Goal: Browse casually: Explore the website without a specific task or goal

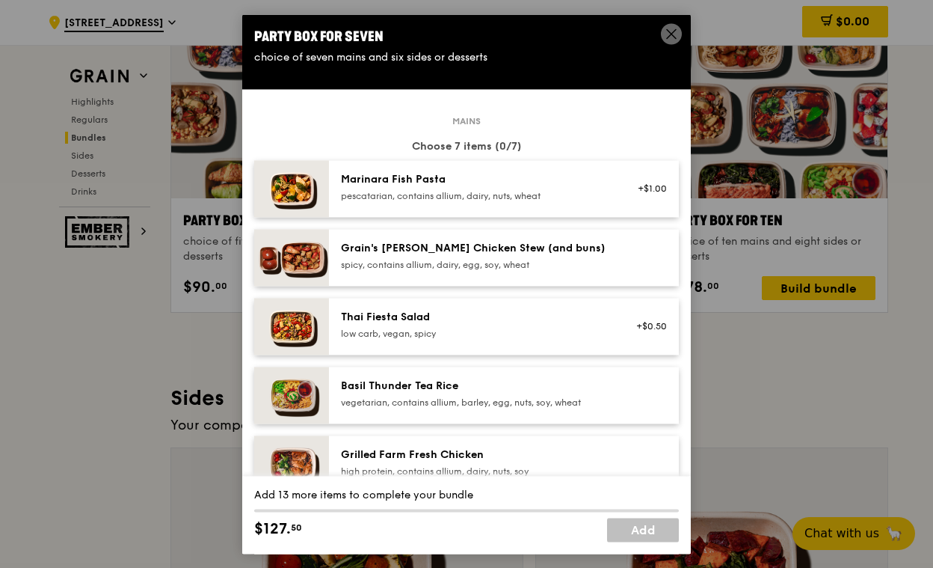
click at [476, 203] on div "Marinara Fish Pasta pescatarian, contains allium, dairy, nuts, wheat" at bounding box center [475, 188] width 286 height 33
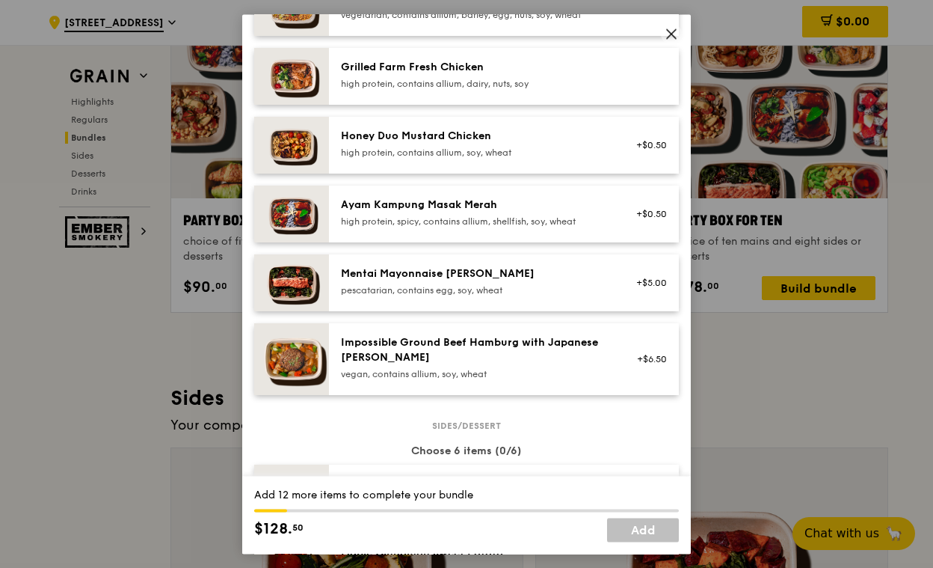
scroll to position [407, 0]
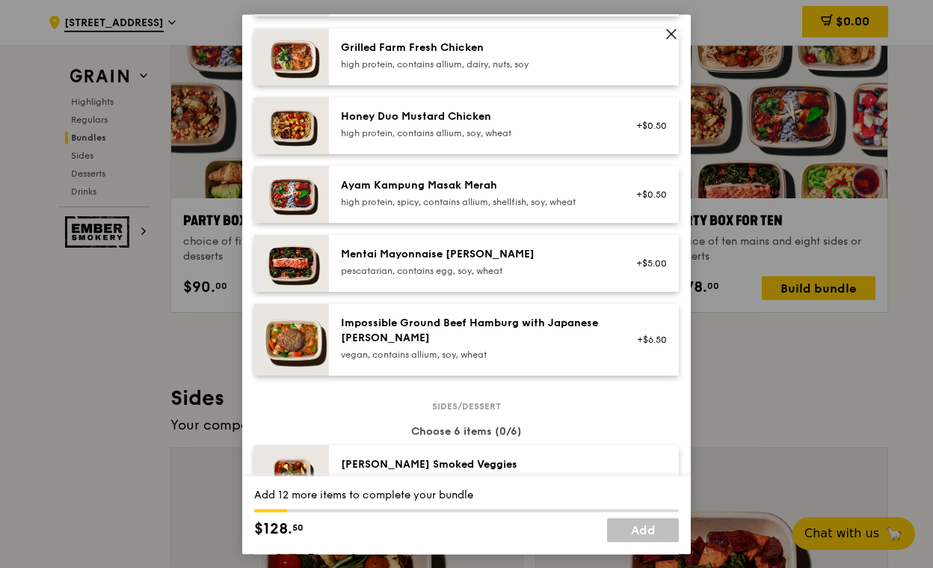
click at [515, 269] on div "pescatarian, contains egg, soy, wheat" at bounding box center [475, 271] width 269 height 12
click at [443, 278] on div "Mentai Mayonnaise [PERSON_NAME] pescatarian, contains egg, soy, wheat" at bounding box center [475, 263] width 286 height 33
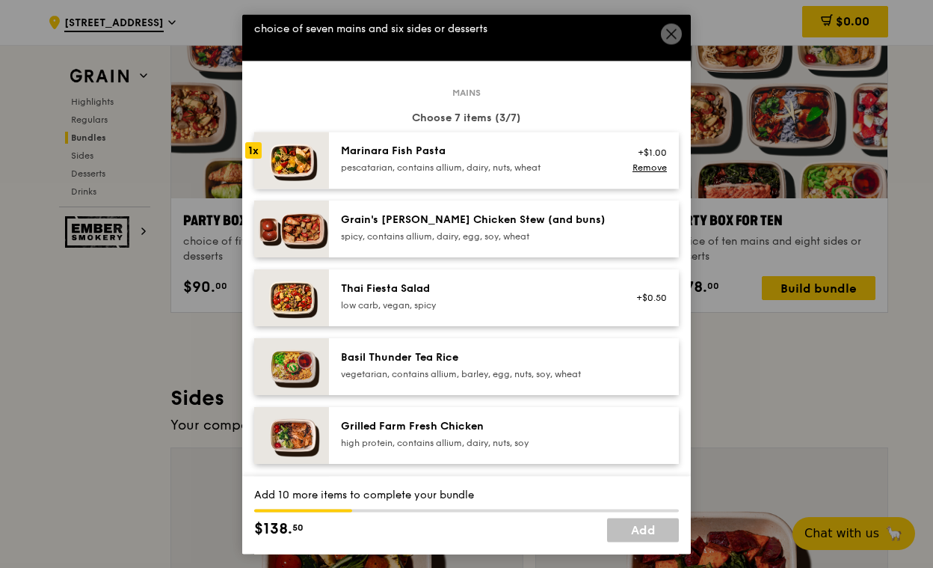
scroll to position [0, 0]
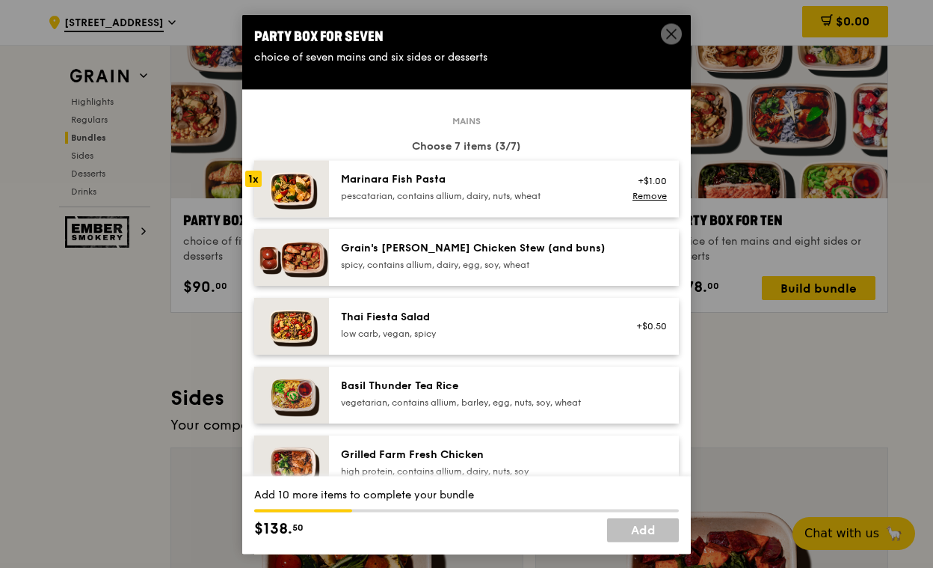
click at [527, 165] on div "Marinara Fish Pasta pescatarian, contains allium, dairy, nuts, wheat +$1.00 Rem…" at bounding box center [504, 188] width 350 height 57
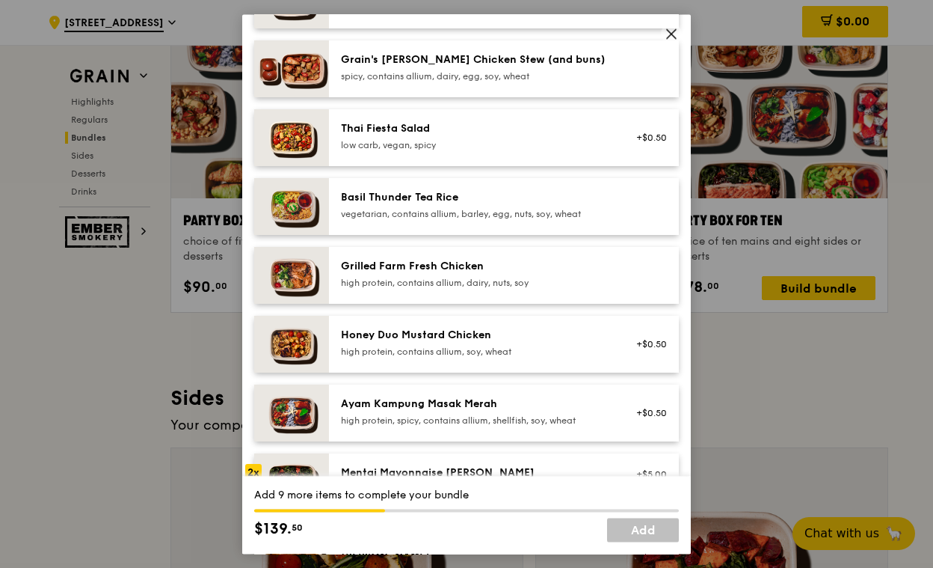
scroll to position [190, 0]
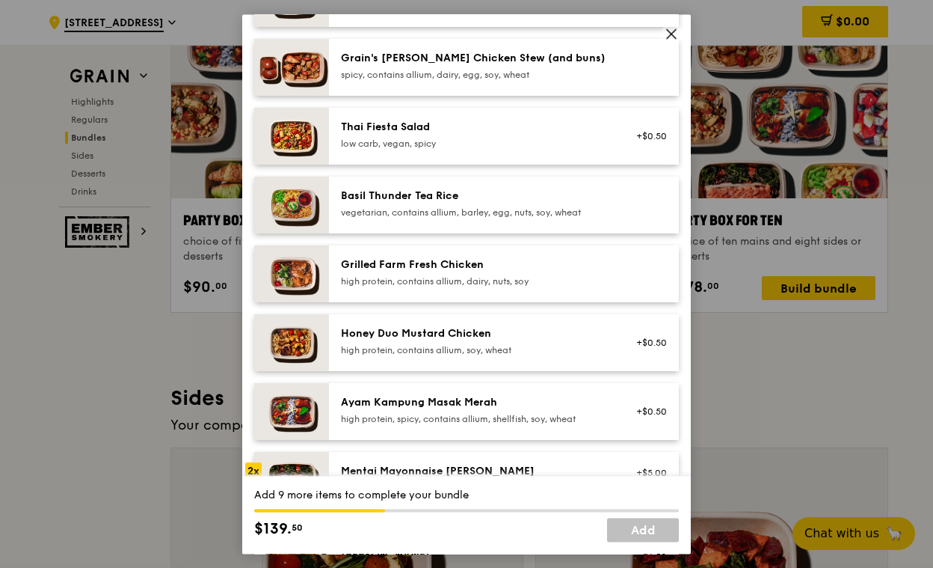
click at [492, 340] on div "Honey Duo Mustard Chicken" at bounding box center [475, 333] width 269 height 15
click at [543, 331] on div "Honey Duo Mustard Chicken" at bounding box center [475, 333] width 269 height 15
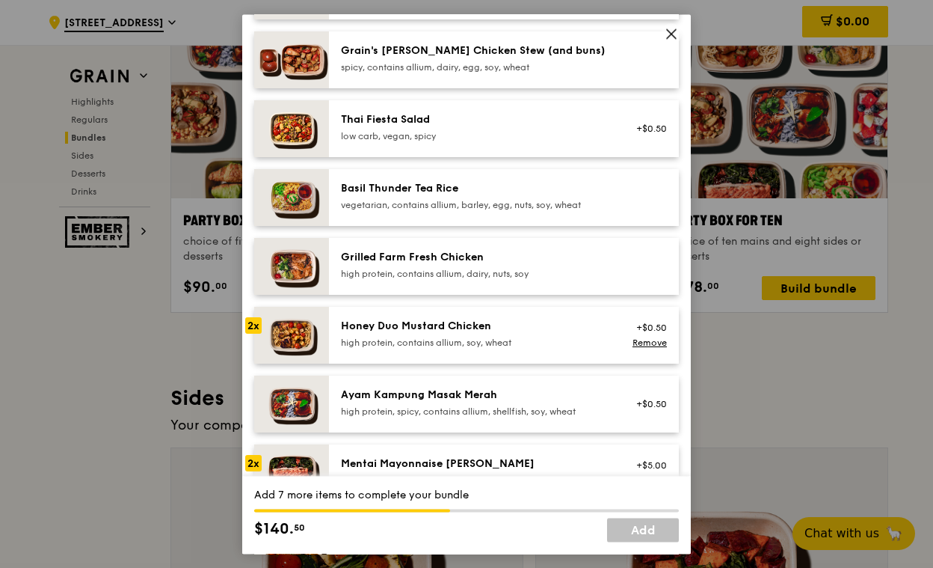
scroll to position [366, 0]
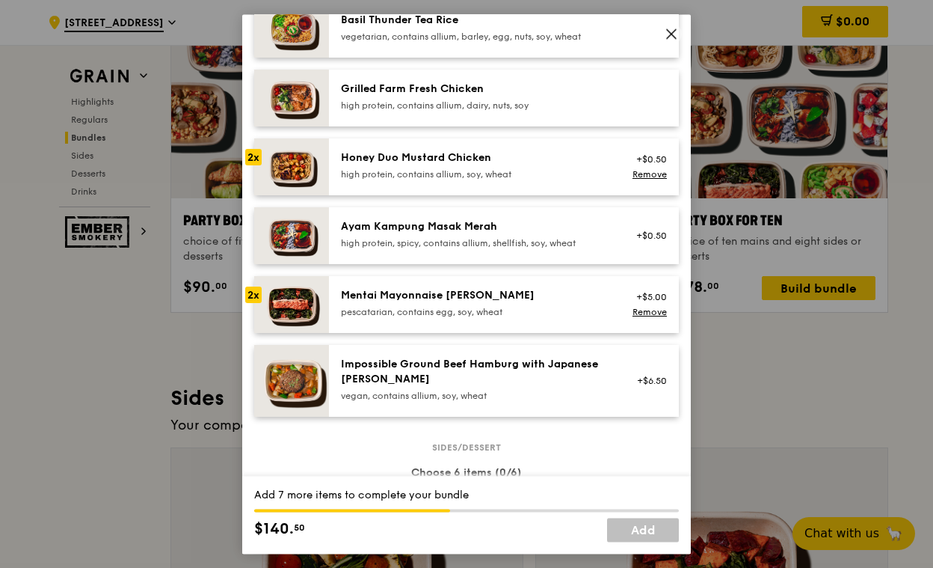
click at [539, 300] on div "Mentai Mayonnaise [PERSON_NAME]" at bounding box center [475, 295] width 269 height 15
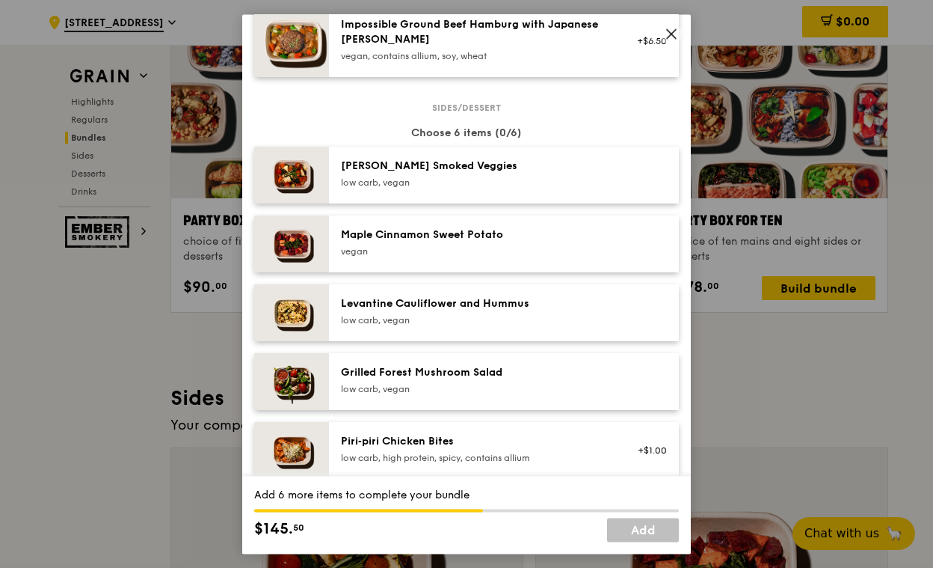
scroll to position [820, 0]
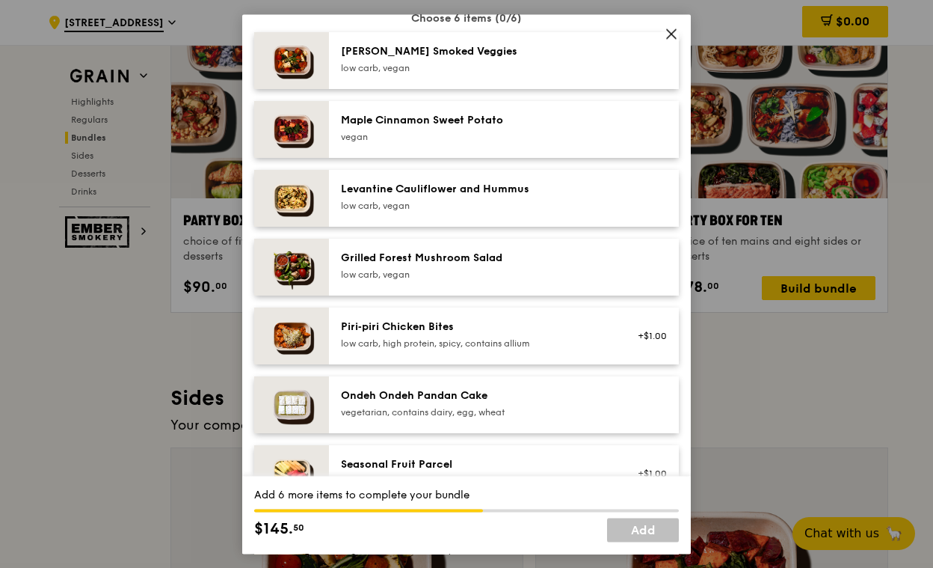
click at [509, 274] on div "low carb, vegan" at bounding box center [475, 275] width 269 height 12
click at [521, 331] on div "Piri‑piri Chicken Bites" at bounding box center [475, 326] width 269 height 15
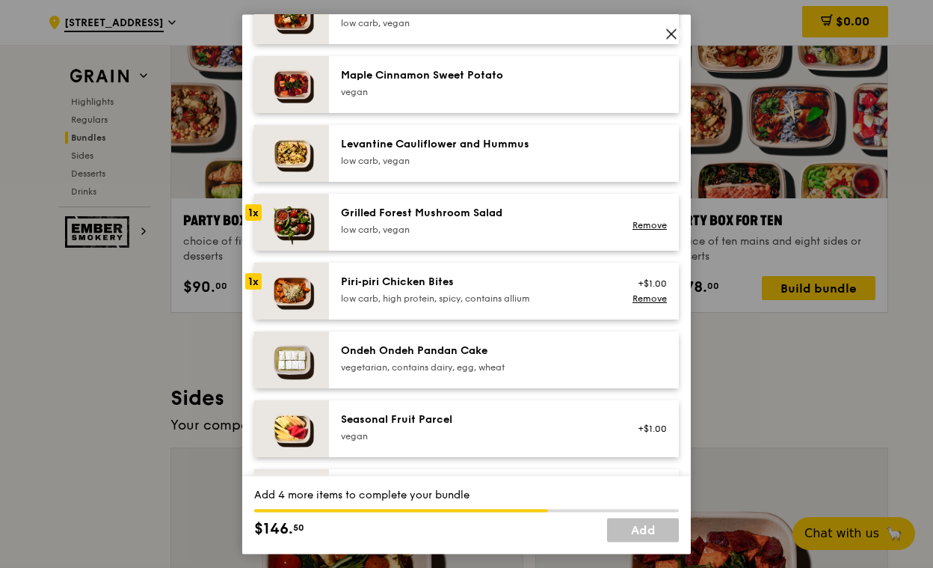
scroll to position [885, 0]
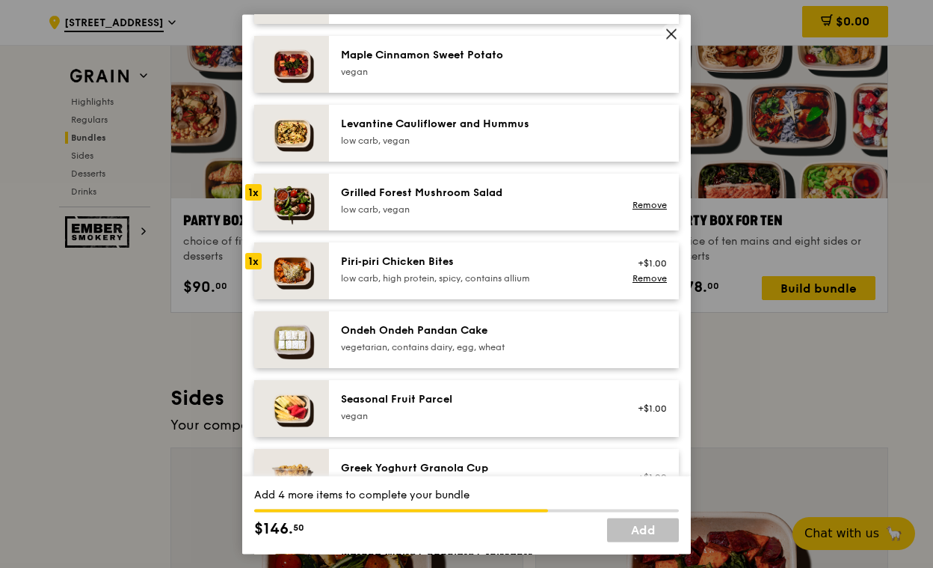
click at [521, 331] on div "Ondeh Ondeh Pandan Cake" at bounding box center [475, 330] width 269 height 15
click at [447, 418] on div "vegan" at bounding box center [475, 416] width 269 height 12
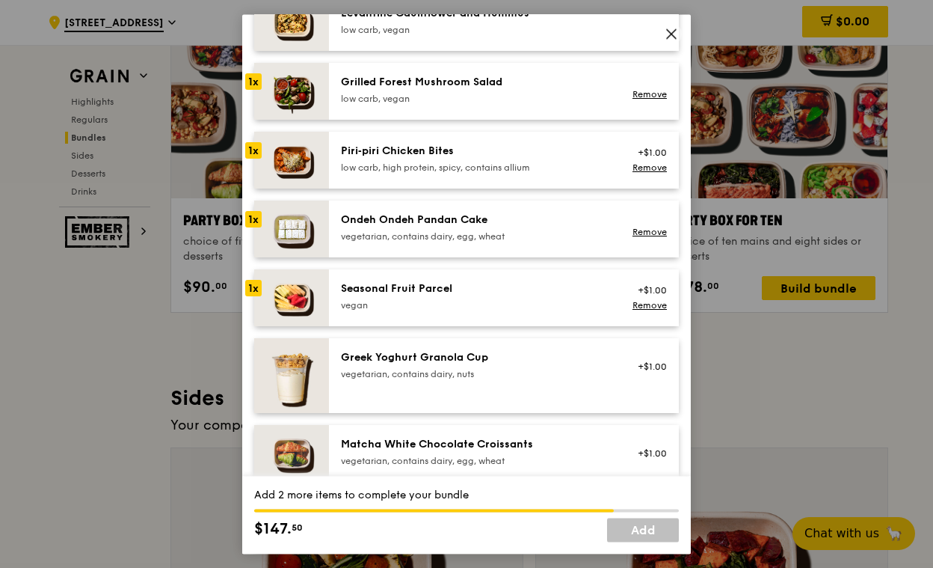
scroll to position [1093, 0]
